Goal: Information Seeking & Learning: Learn about a topic

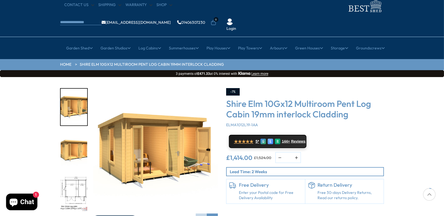
scroll to position [55, 0]
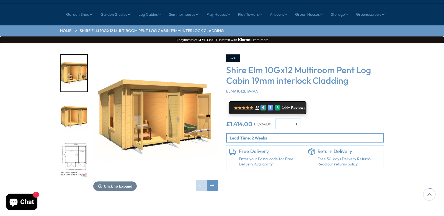
click at [70, 141] on img "3 / 10" at bounding box center [74, 159] width 27 height 37
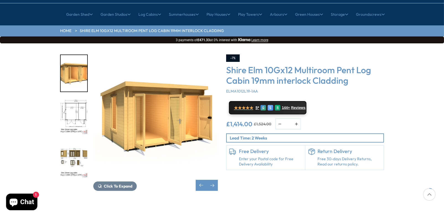
click at [70, 100] on img "3 / 10" at bounding box center [74, 116] width 27 height 37
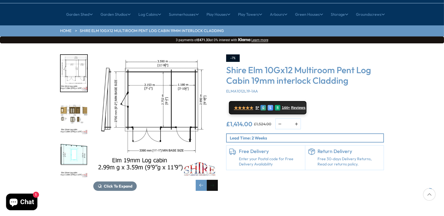
click at [213, 180] on div "Next slide" at bounding box center [212, 185] width 11 height 11
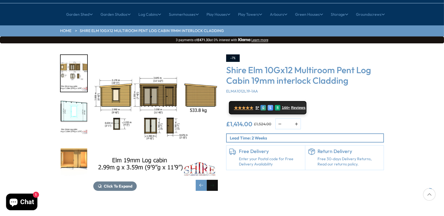
click at [211, 180] on div "Next slide" at bounding box center [212, 185] width 11 height 11
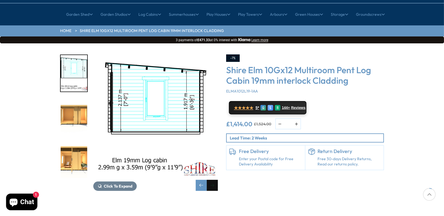
click at [212, 180] on div "Next slide" at bounding box center [212, 185] width 11 height 11
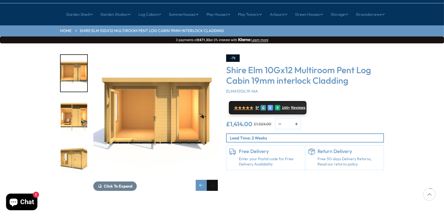
click at [212, 180] on div "Next slide" at bounding box center [212, 185] width 11 height 11
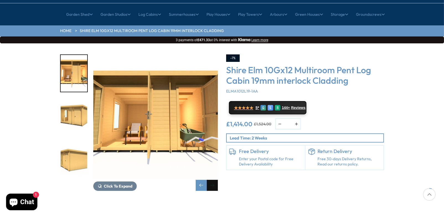
click at [212, 180] on div "Next slide" at bounding box center [212, 185] width 11 height 11
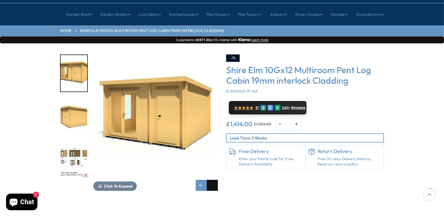
click at [213, 180] on div "Next slide" at bounding box center [212, 185] width 11 height 11
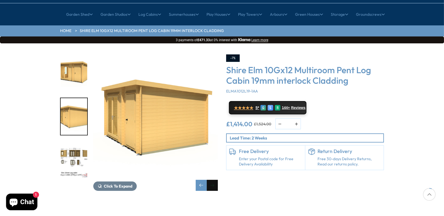
click at [213, 180] on div "Next slide" at bounding box center [212, 185] width 11 height 11
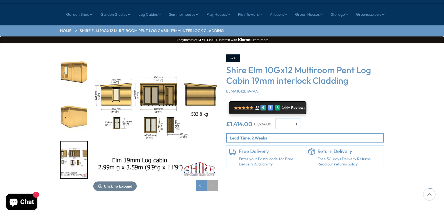
click at [213, 180] on div "Next slide" at bounding box center [212, 185] width 11 height 11
click at [200, 180] on div "Previous slide" at bounding box center [201, 185] width 11 height 11
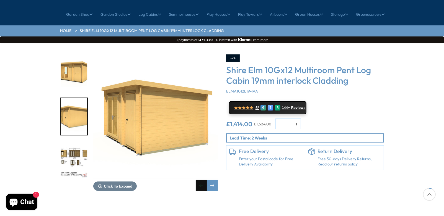
click at [200, 180] on div "Previous slide" at bounding box center [201, 185] width 11 height 11
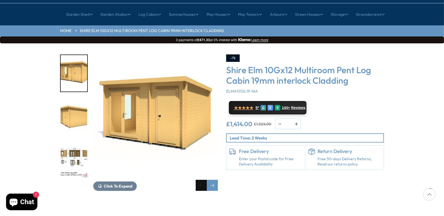
click at [200, 180] on div "Previous slide" at bounding box center [201, 185] width 11 height 11
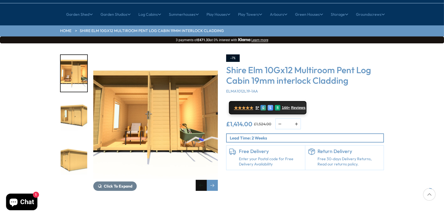
click at [200, 180] on div "Previous slide" at bounding box center [201, 185] width 11 height 11
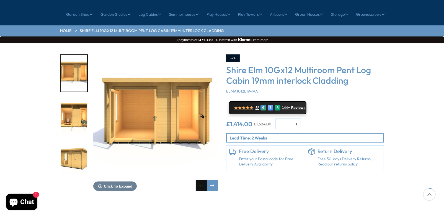
click at [200, 180] on div "Previous slide" at bounding box center [201, 185] width 11 height 11
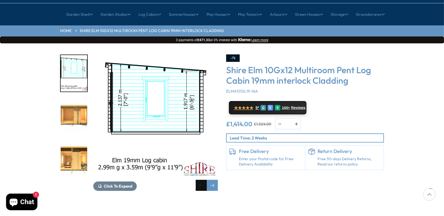
click at [199, 180] on div "Previous slide" at bounding box center [201, 185] width 11 height 11
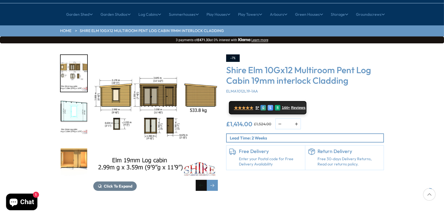
click at [199, 180] on div "Previous slide" at bounding box center [201, 185] width 11 height 11
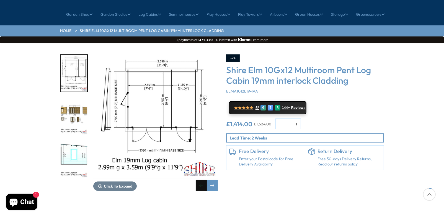
click at [199, 180] on div "Previous slide" at bounding box center [201, 185] width 11 height 11
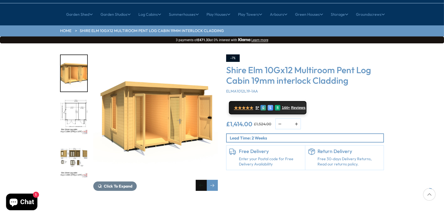
click at [199, 180] on div "Previous slide" at bounding box center [201, 185] width 11 height 11
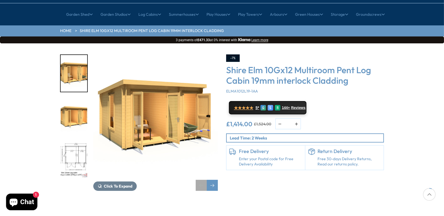
click at [199, 180] on div "Previous slide" at bounding box center [201, 185] width 11 height 11
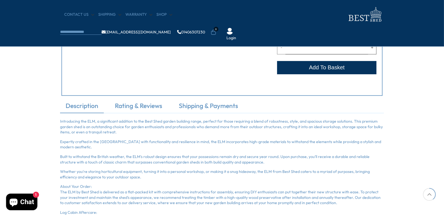
scroll to position [332, 0]
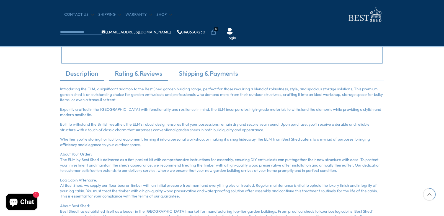
click at [144, 70] on link "Rating & Reviews" at bounding box center [138, 75] width 58 height 12
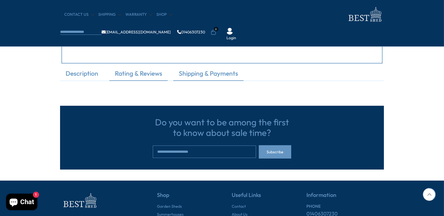
click at [194, 75] on link "Shipping & Payments" at bounding box center [208, 75] width 70 height 12
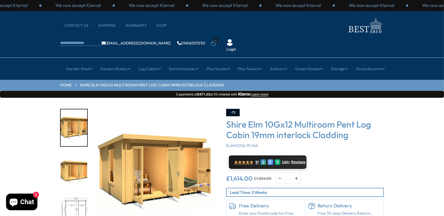
scroll to position [0, 0]
